Goal: Communication & Community: Connect with others

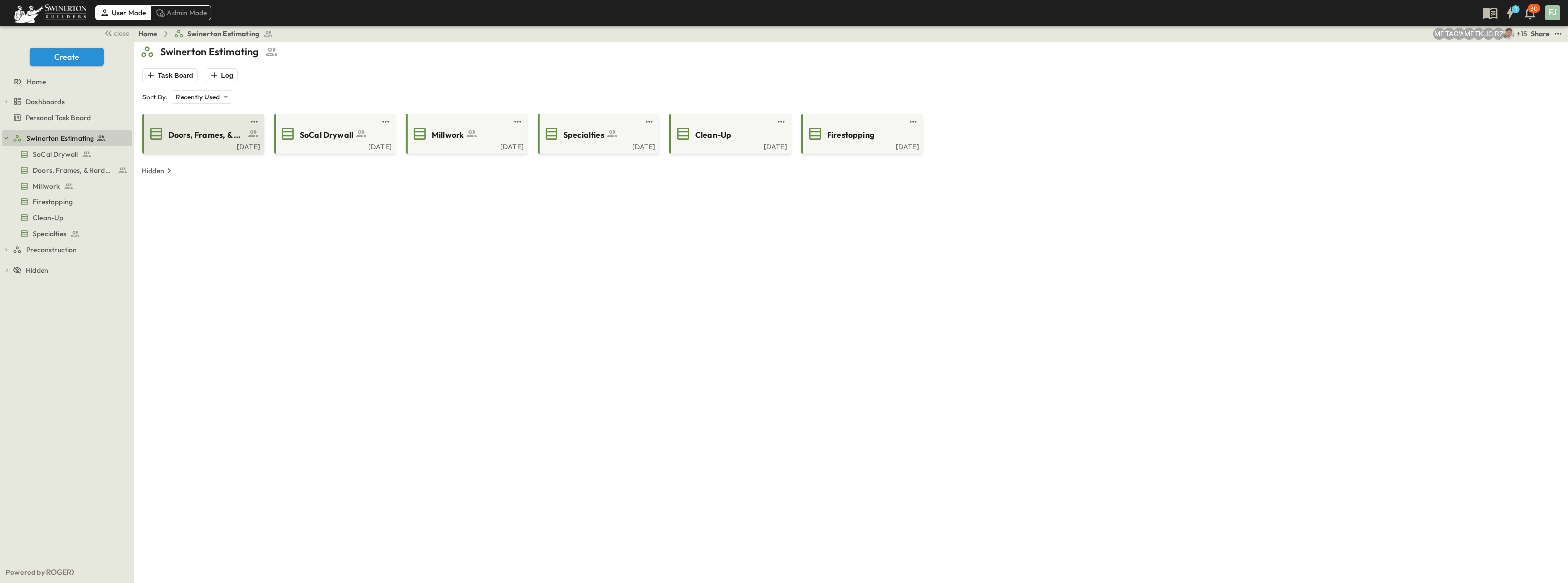
click at [210, 129] on span "Doors, Frames, & Hardware" at bounding box center [206, 134] width 77 height 12
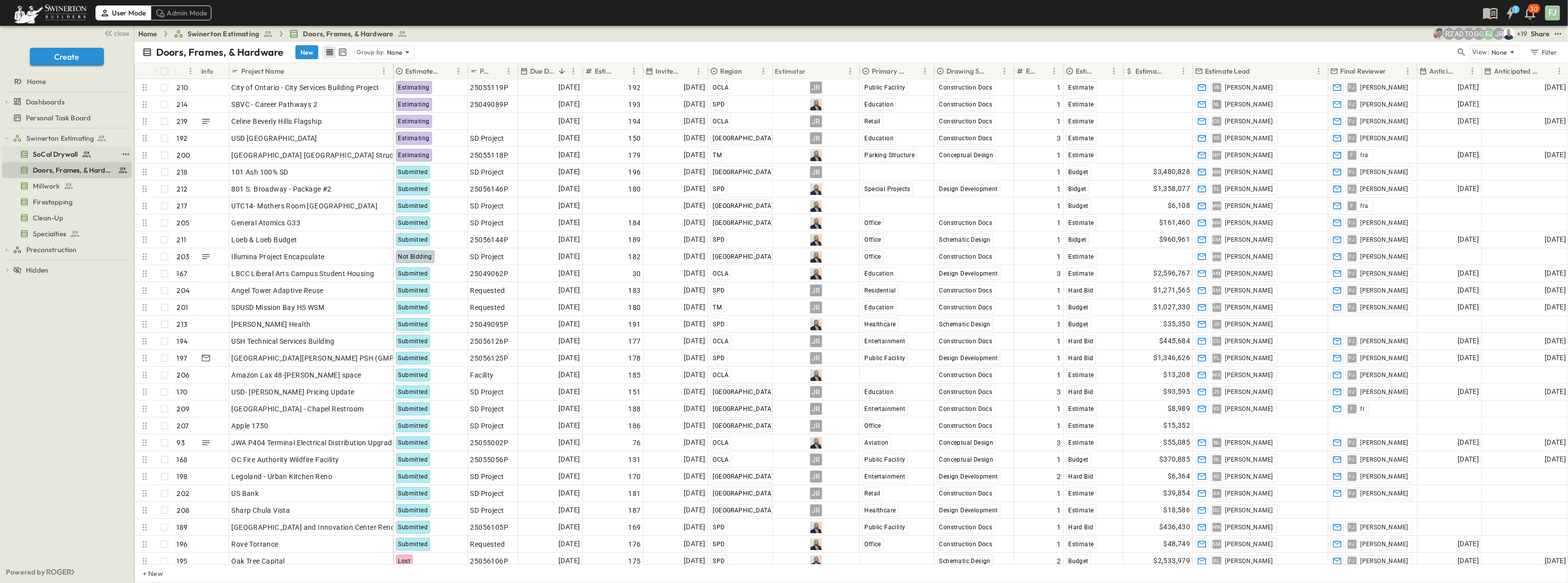
click at [75, 149] on div "SoCal Drywall" at bounding box center [69, 154] width 98 height 10
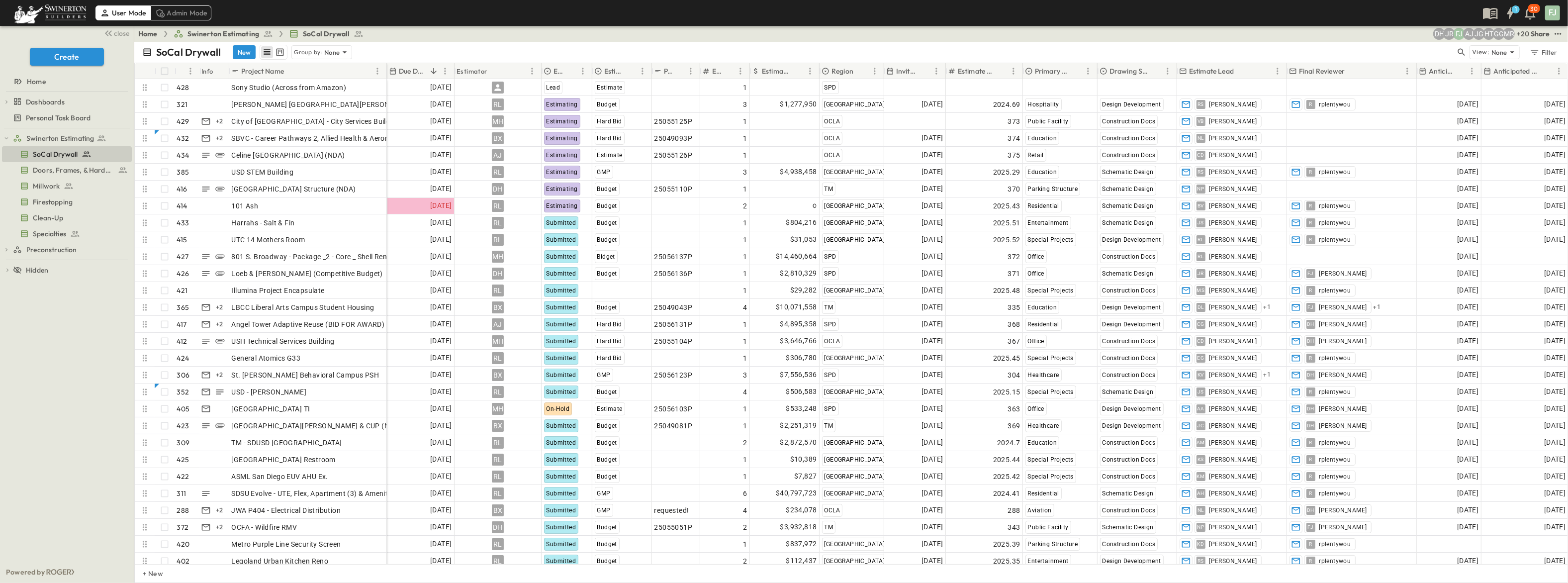
click at [486, 45] on div "SoCal Drywall New Group by: None" at bounding box center [799, 52] width 1314 height 15
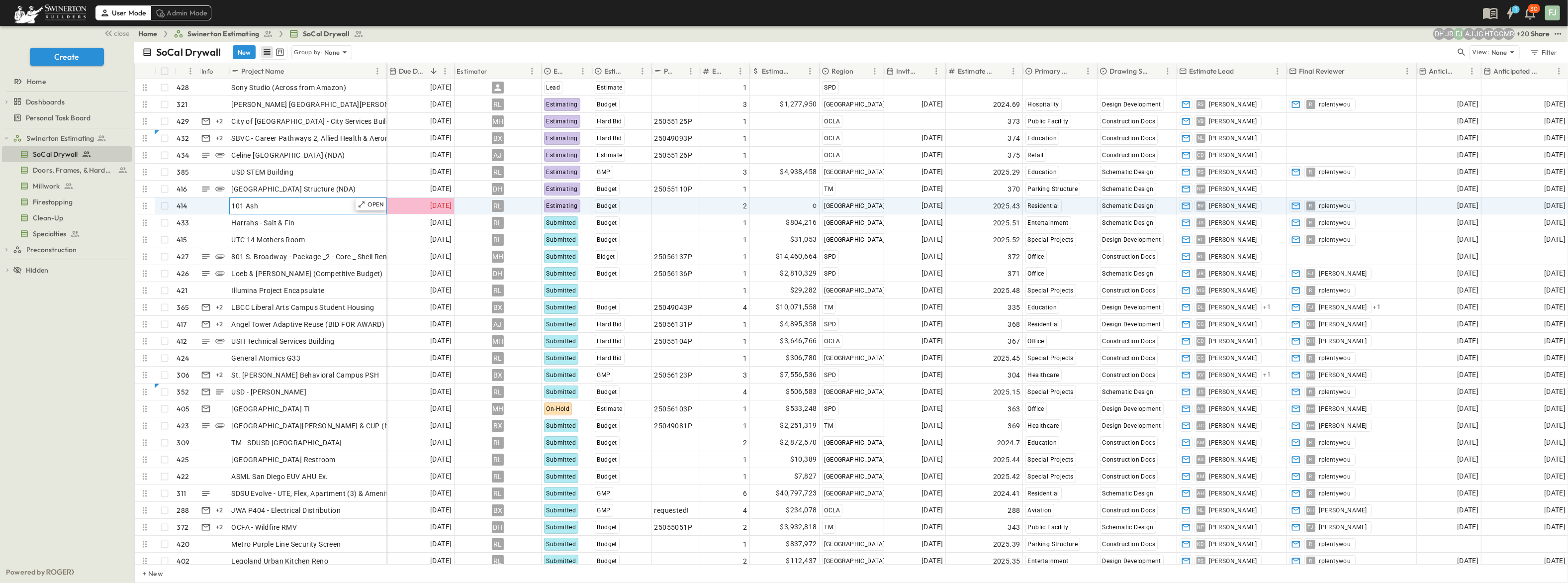
click at [289, 199] on div "101 Ash" at bounding box center [308, 206] width 153 height 14
